Goal: Task Accomplishment & Management: Use online tool/utility

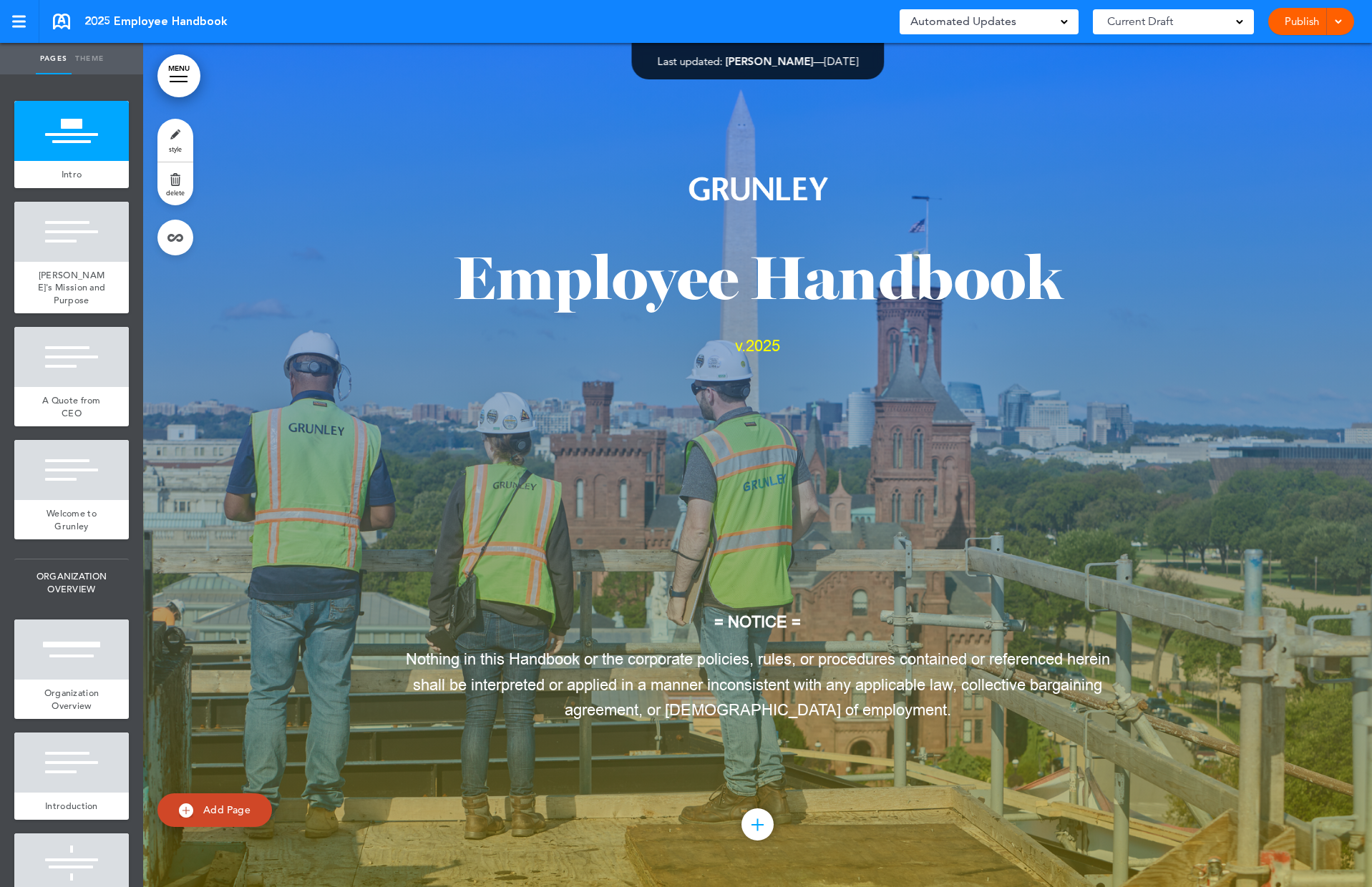
click at [1344, 21] on div "Publish Publish Preview Draft" at bounding box center [1312, 21] width 86 height 27
click at [1341, 23] on span at bounding box center [1339, 21] width 10 height 10
click at [1291, 84] on span "Preview Draft" at bounding box center [1271, 86] width 60 height 13
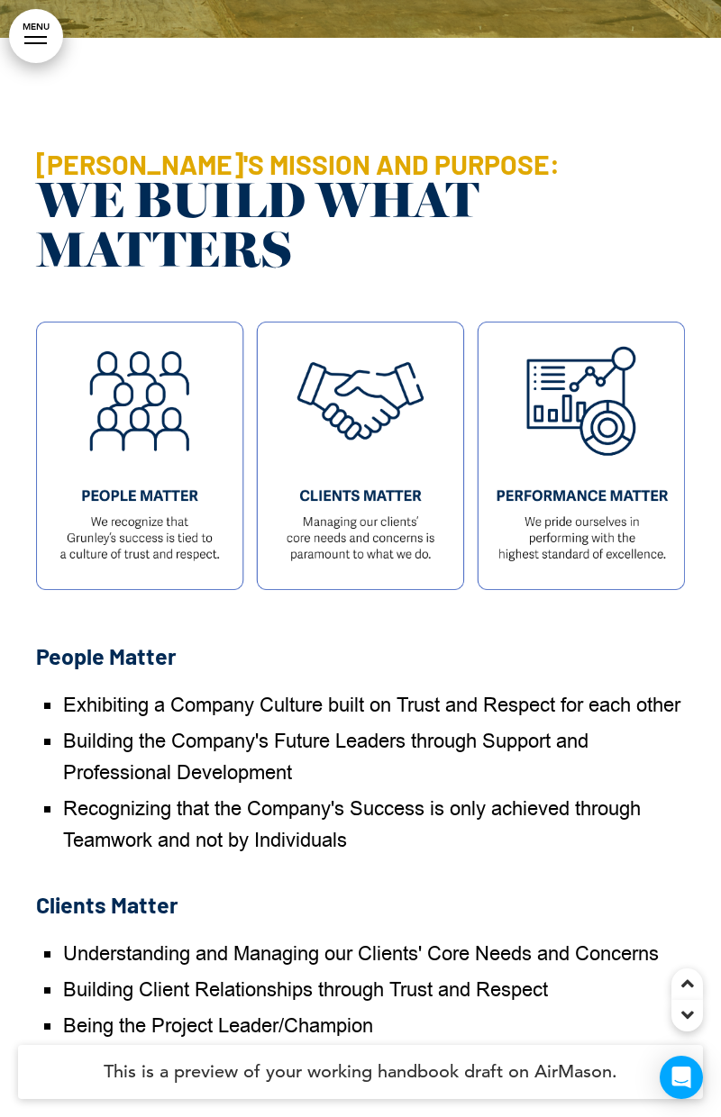
scroll to position [963, 0]
